Goal: Transaction & Acquisition: Book appointment/travel/reservation

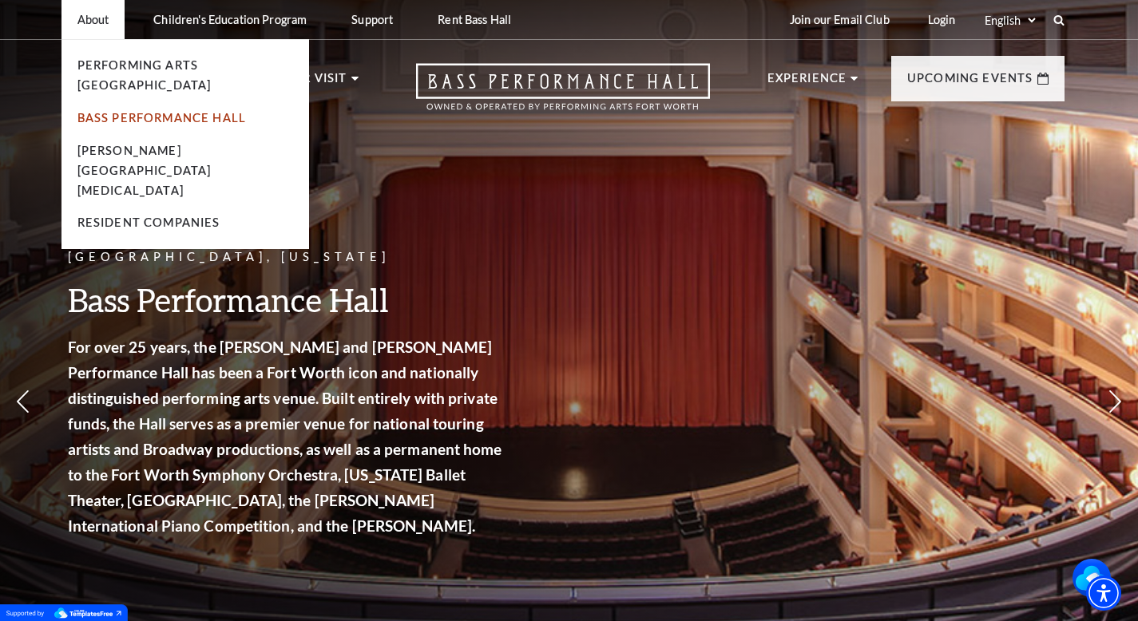
click at [124, 111] on link "Bass Performance Hall" at bounding box center [161, 118] width 169 height 14
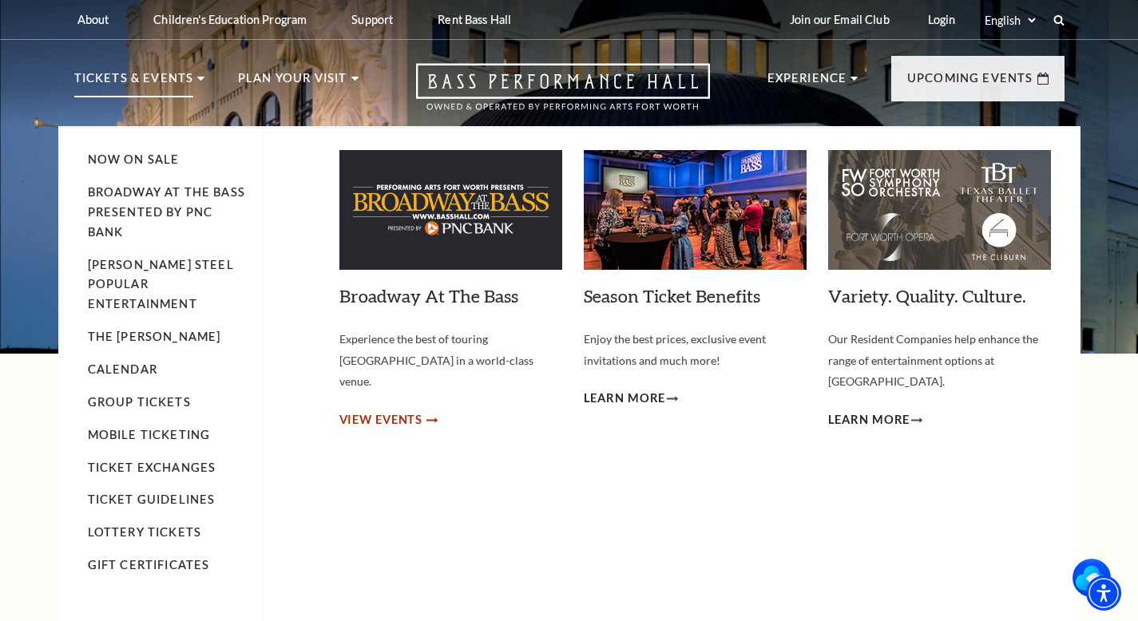
click at [382, 410] on span "View Events" at bounding box center [381, 420] width 84 height 20
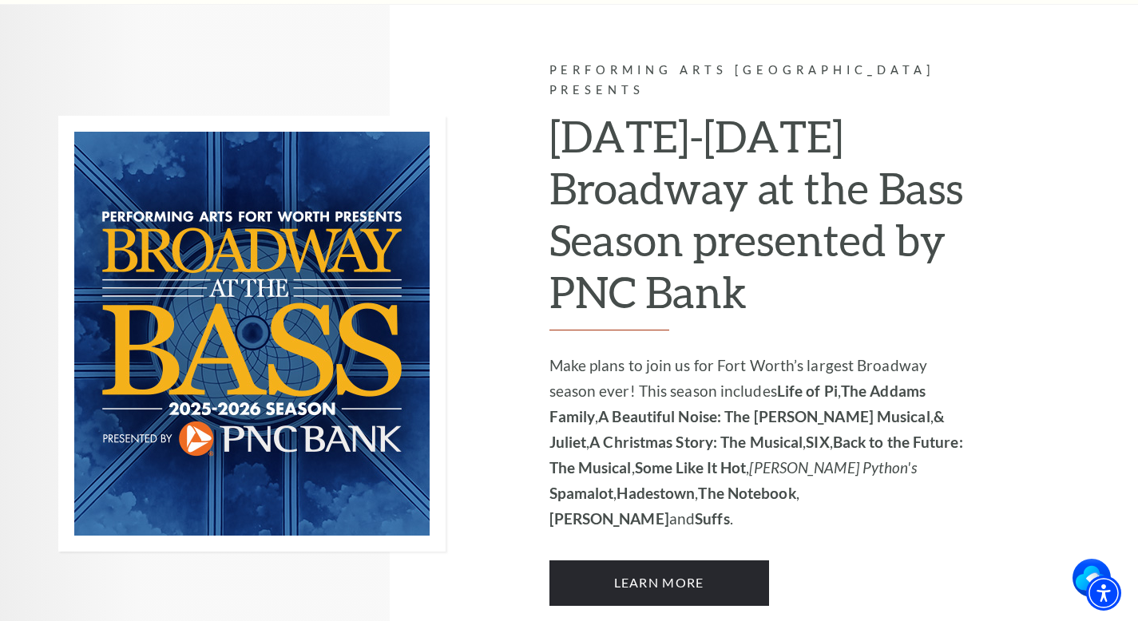
scroll to position [1005, 0]
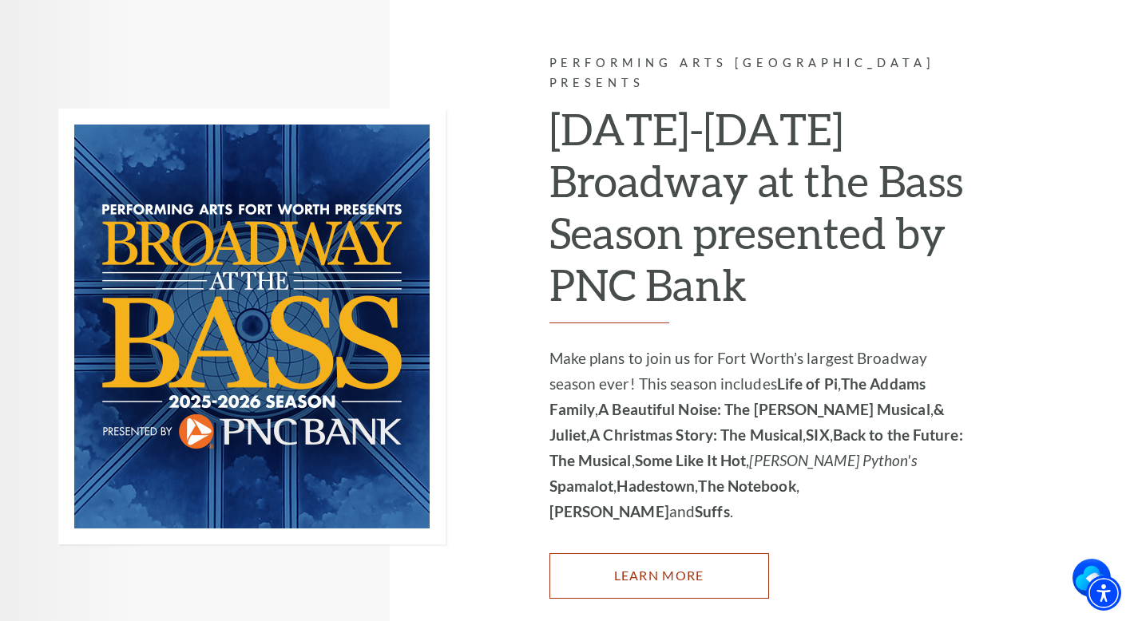
click at [630, 553] on link "Learn More" at bounding box center [659, 575] width 220 height 45
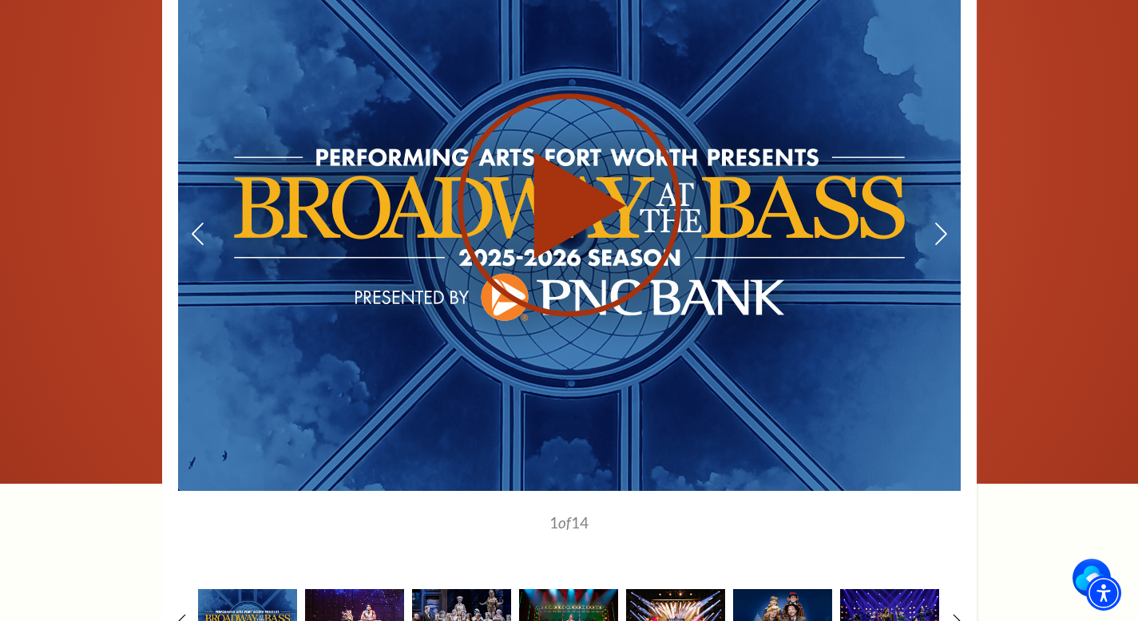
scroll to position [1017, 0]
